Goal: Communication & Community: Answer question/provide support

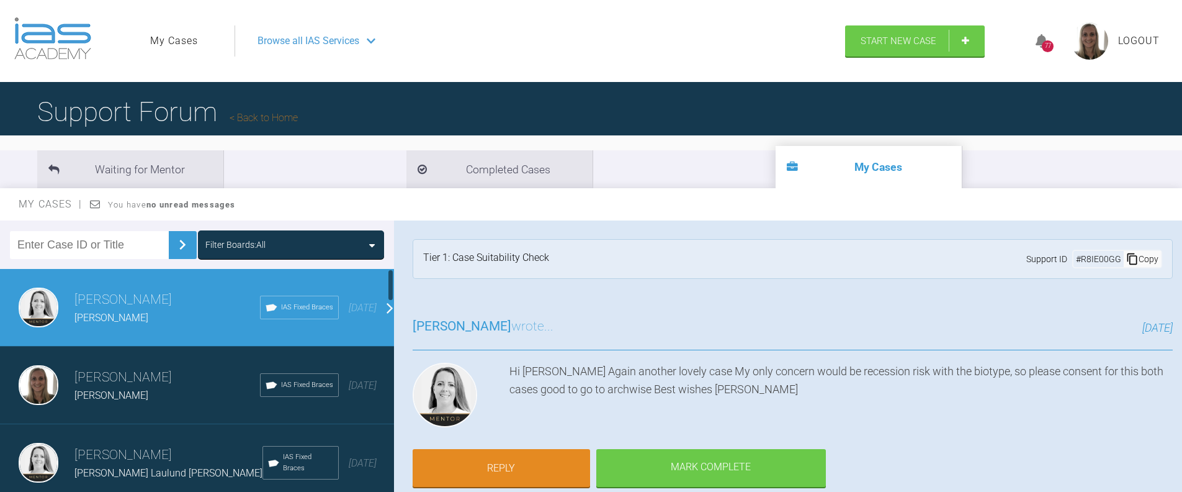
click at [168, 325] on div "[PERSON_NAME]" at bounding box center [167, 318] width 186 height 16
click at [542, 465] on link "Reply" at bounding box center [502, 469] width 178 height 38
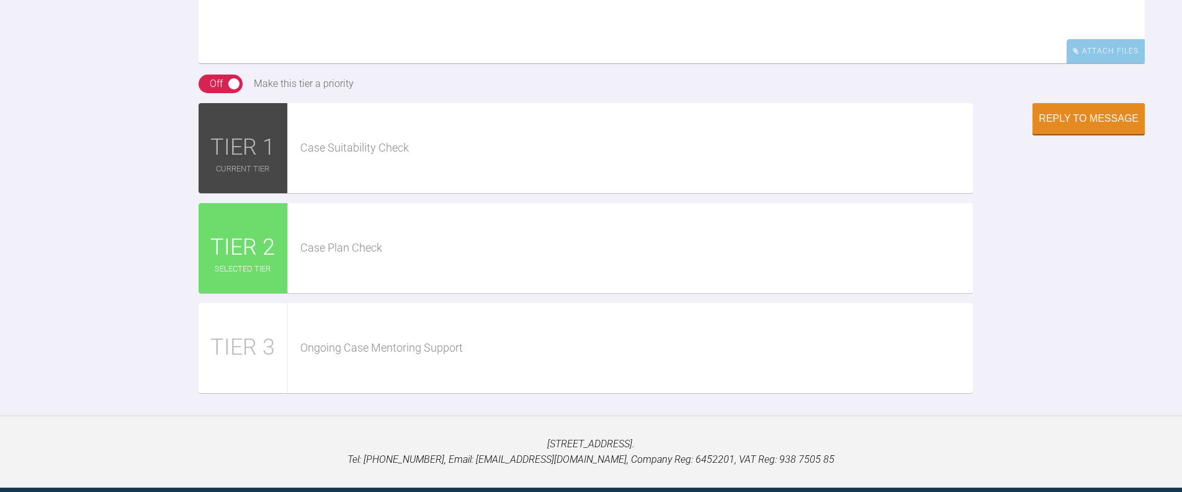
scroll to position [1286, 0]
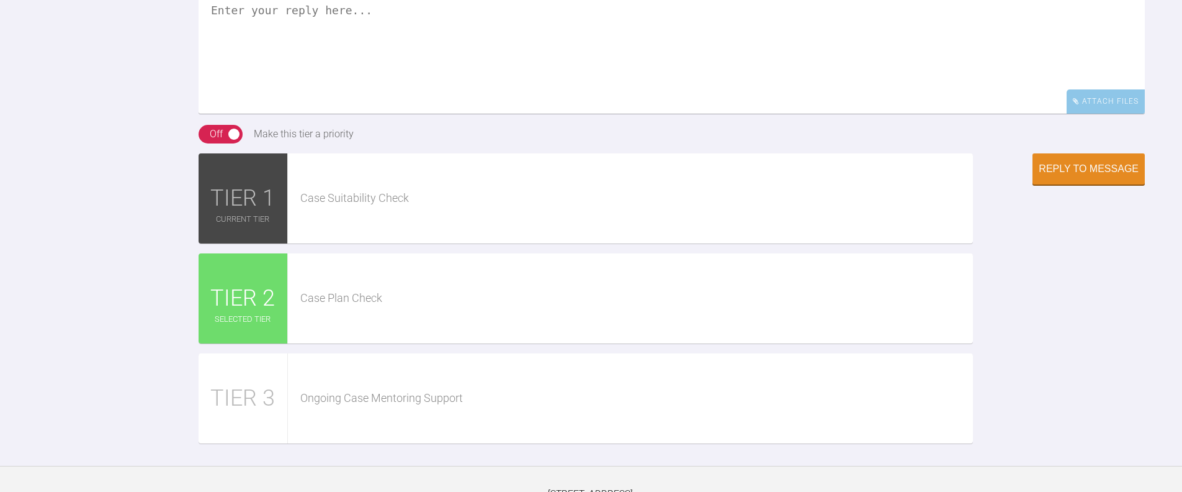
click at [308, 114] on textarea at bounding box center [672, 51] width 946 height 124
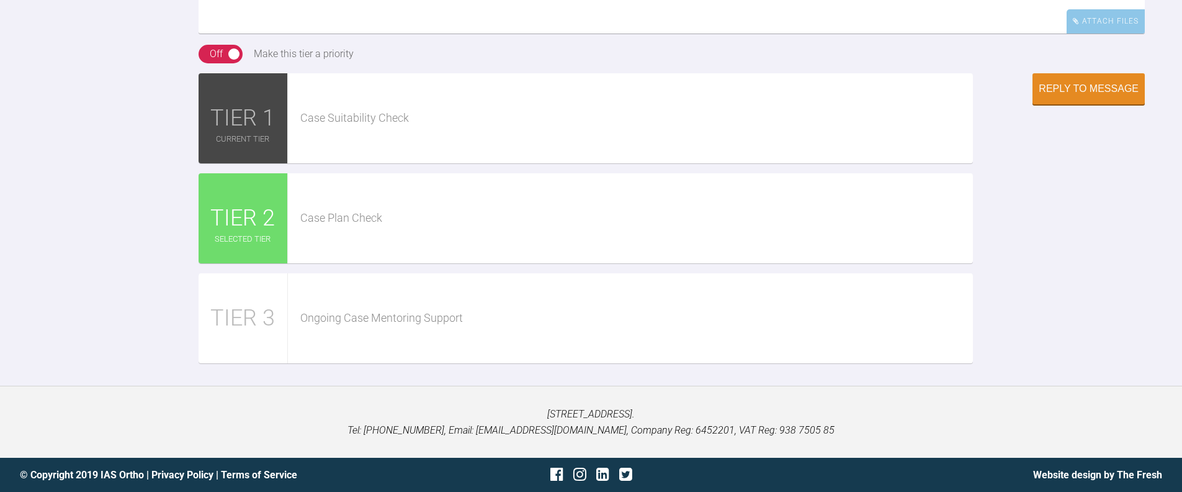
scroll to position [1474, 0]
type textarea "Hi [PERSON_NAME], Thanks, I have ordered the AW. [PERSON_NAME]"
click at [1061, 106] on button "Reply to Message" at bounding box center [1089, 89] width 112 height 31
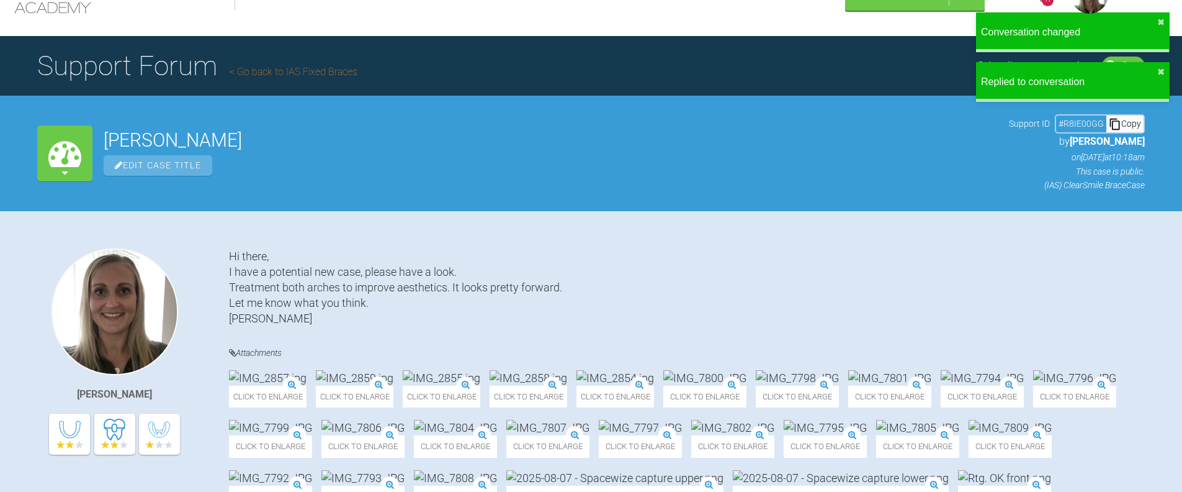
scroll to position [0, 0]
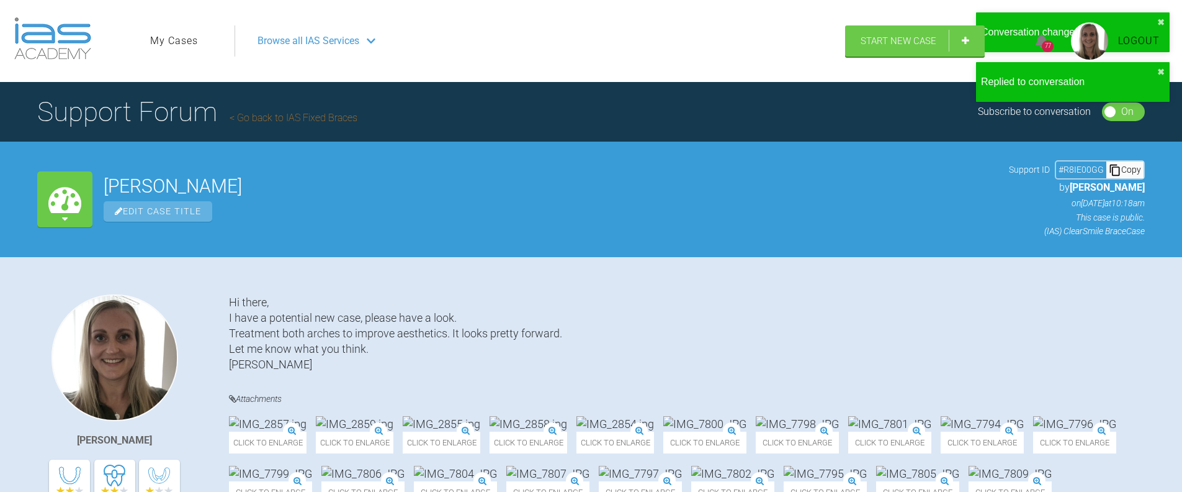
click at [176, 38] on link "My Cases" at bounding box center [174, 41] width 48 height 16
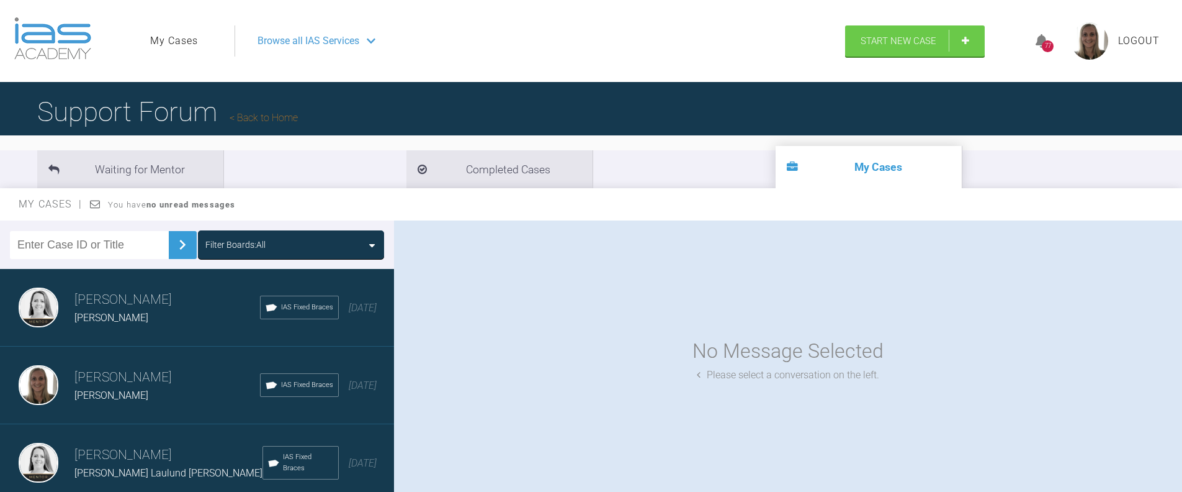
click at [124, 400] on span "[PERSON_NAME]" at bounding box center [111, 395] width 74 height 12
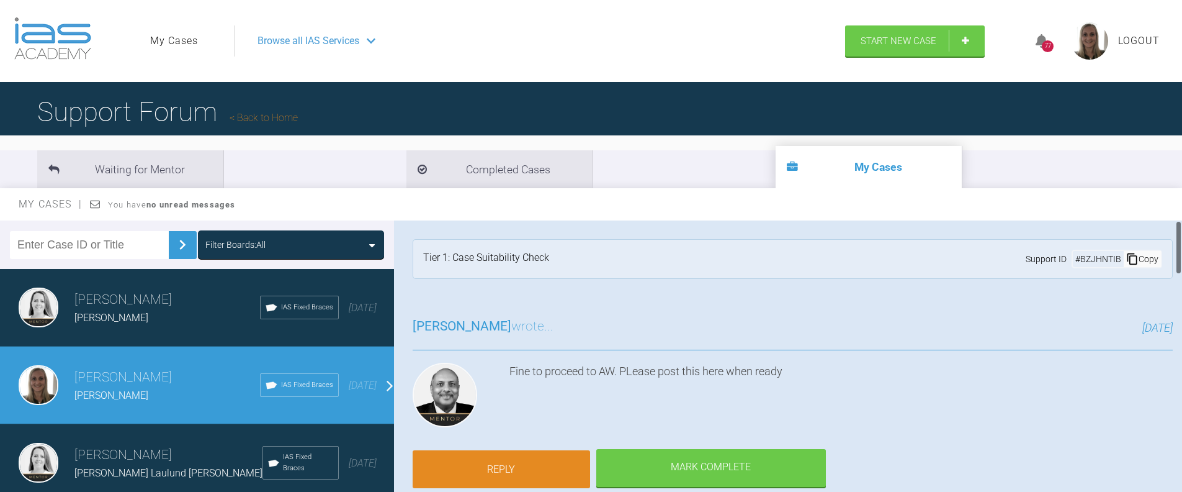
click at [485, 464] on link "Reply" at bounding box center [502, 469] width 178 height 38
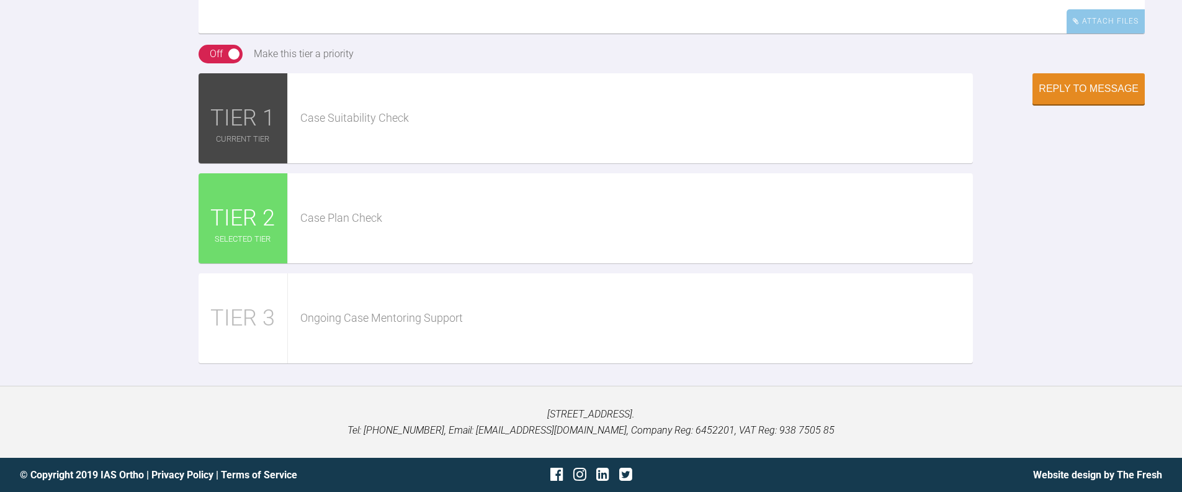
scroll to position [1718, 0]
type textarea "Thanks, I have ordered the AW."
click at [1058, 106] on button "Reply to Message" at bounding box center [1089, 89] width 112 height 31
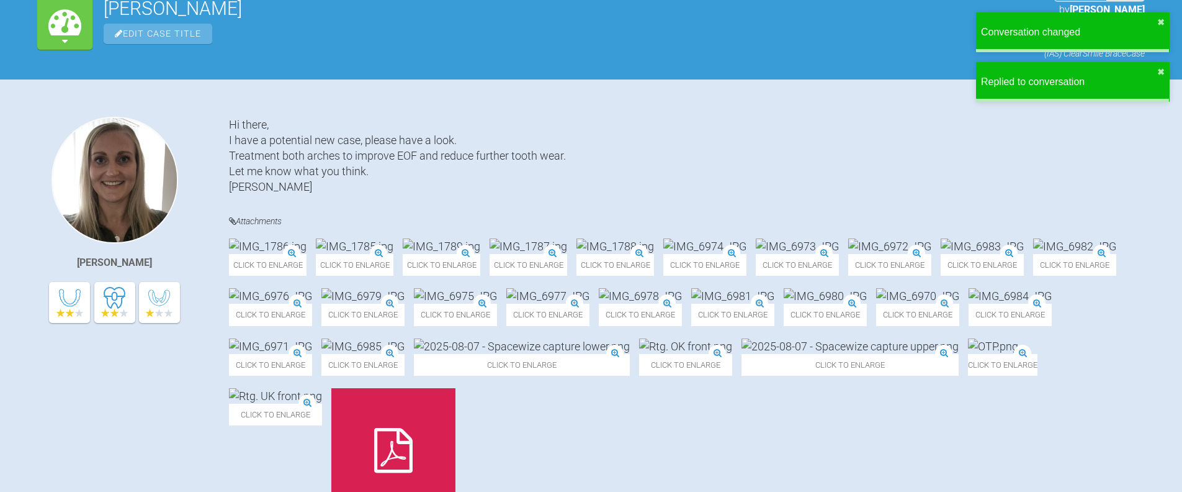
scroll to position [0, 0]
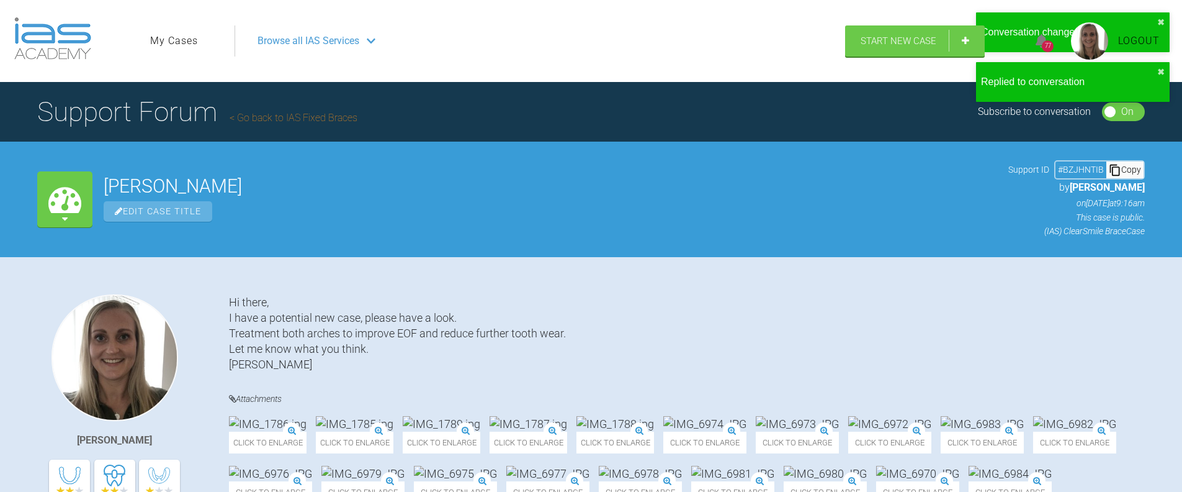
click at [178, 47] on link "My Cases" at bounding box center [174, 41] width 48 height 16
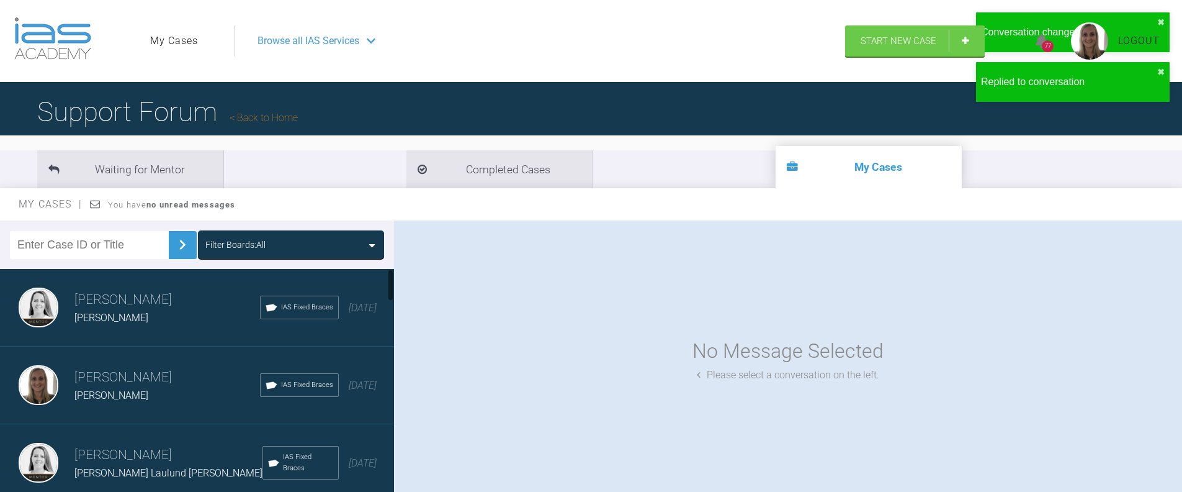
click at [127, 454] on h3 "[PERSON_NAME]" at bounding box center [168, 454] width 188 height 21
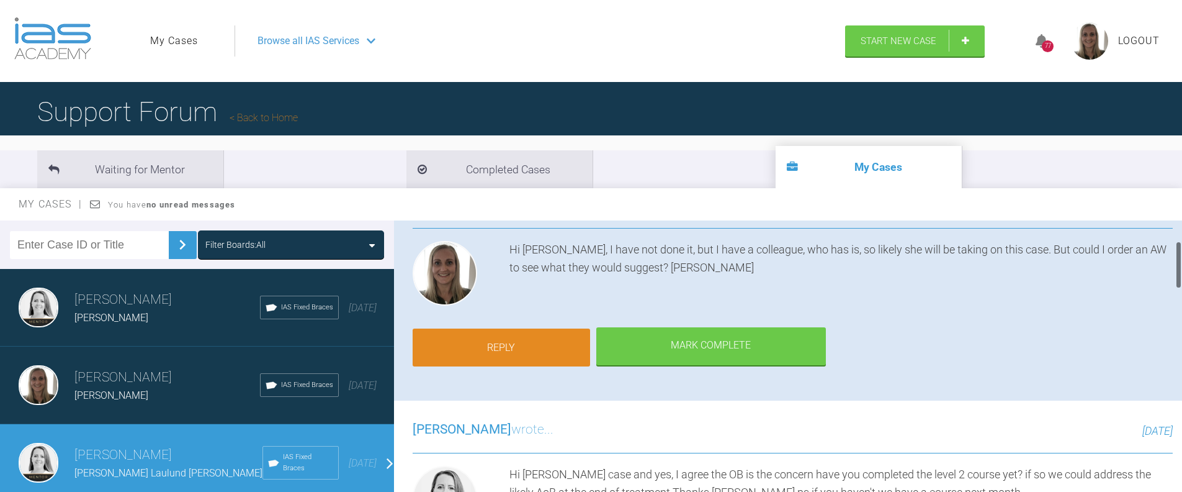
scroll to position [123, 0]
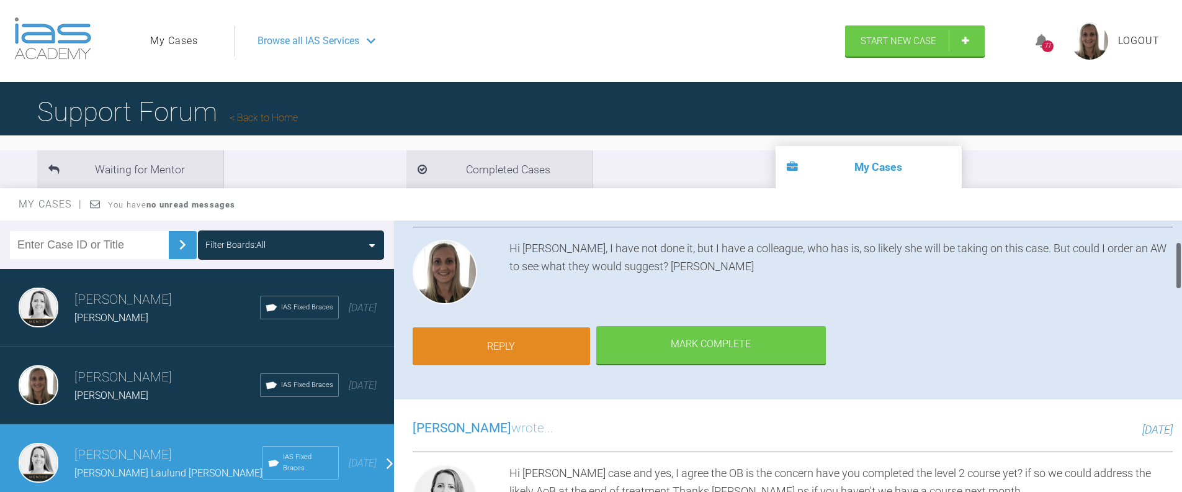
click at [506, 341] on link "Reply" at bounding box center [502, 346] width 178 height 38
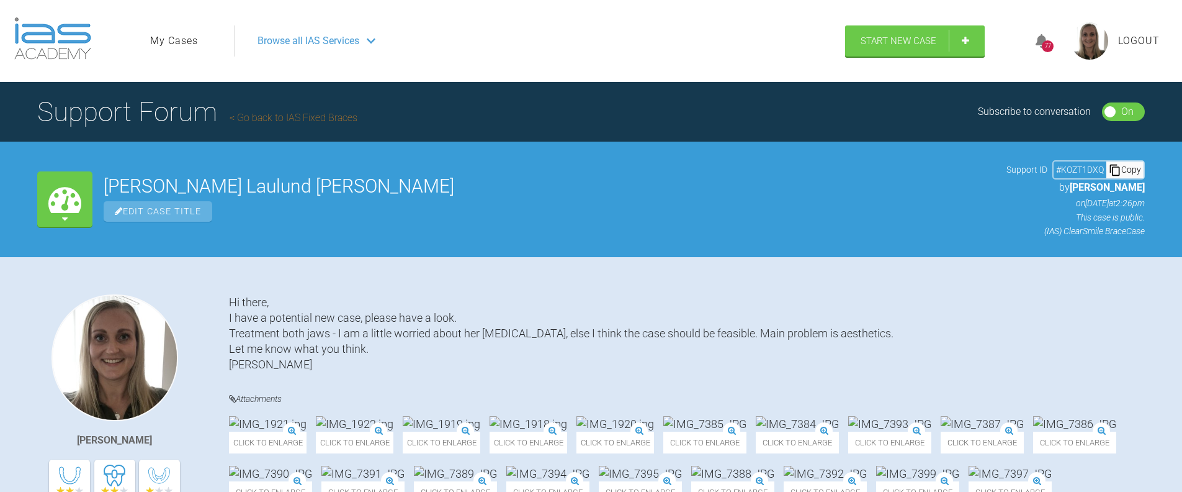
click at [150, 40] on nav "My Cases Logout Browse all IAS Services" at bounding box center [492, 40] width 706 height 53
click at [171, 35] on link "My Cases" at bounding box center [174, 41] width 48 height 16
